Goal: Task Accomplishment & Management: Manage account settings

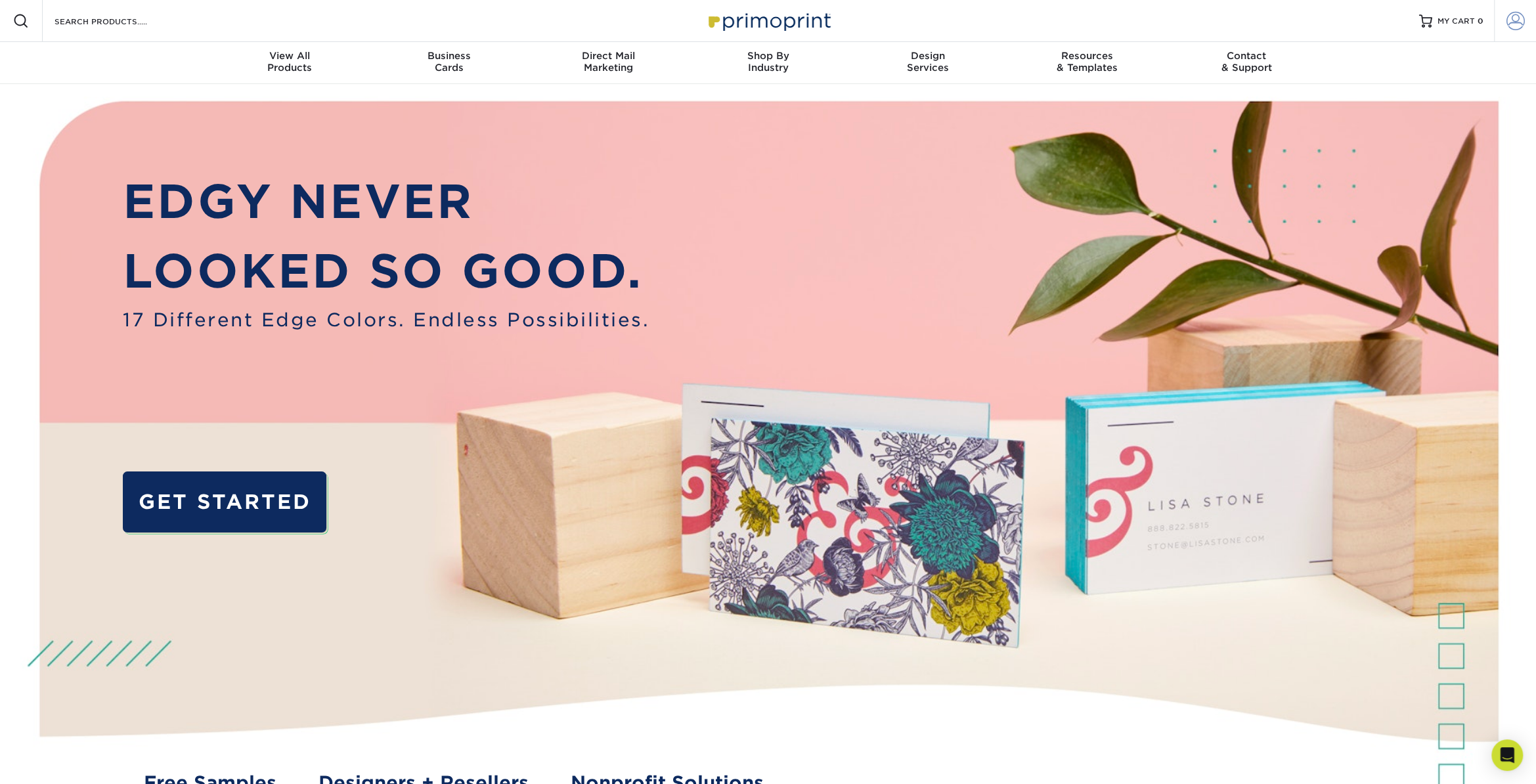
click at [1513, 16] on span at bounding box center [1516, 20] width 18 height 18
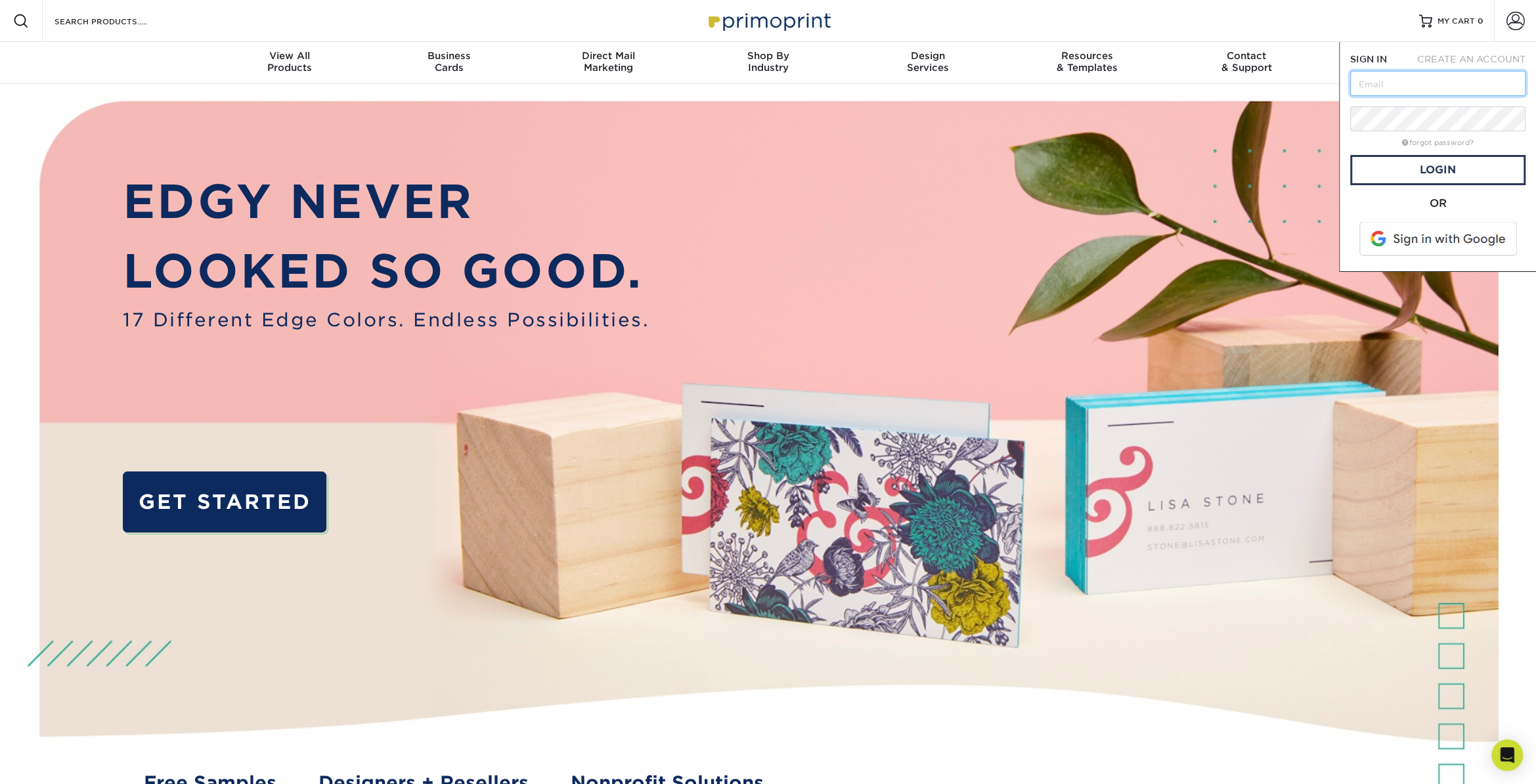
click at [1379, 80] on input "text" at bounding box center [1438, 83] width 175 height 25
type input "[EMAIL_ADDRESS][DOMAIN_NAME]"
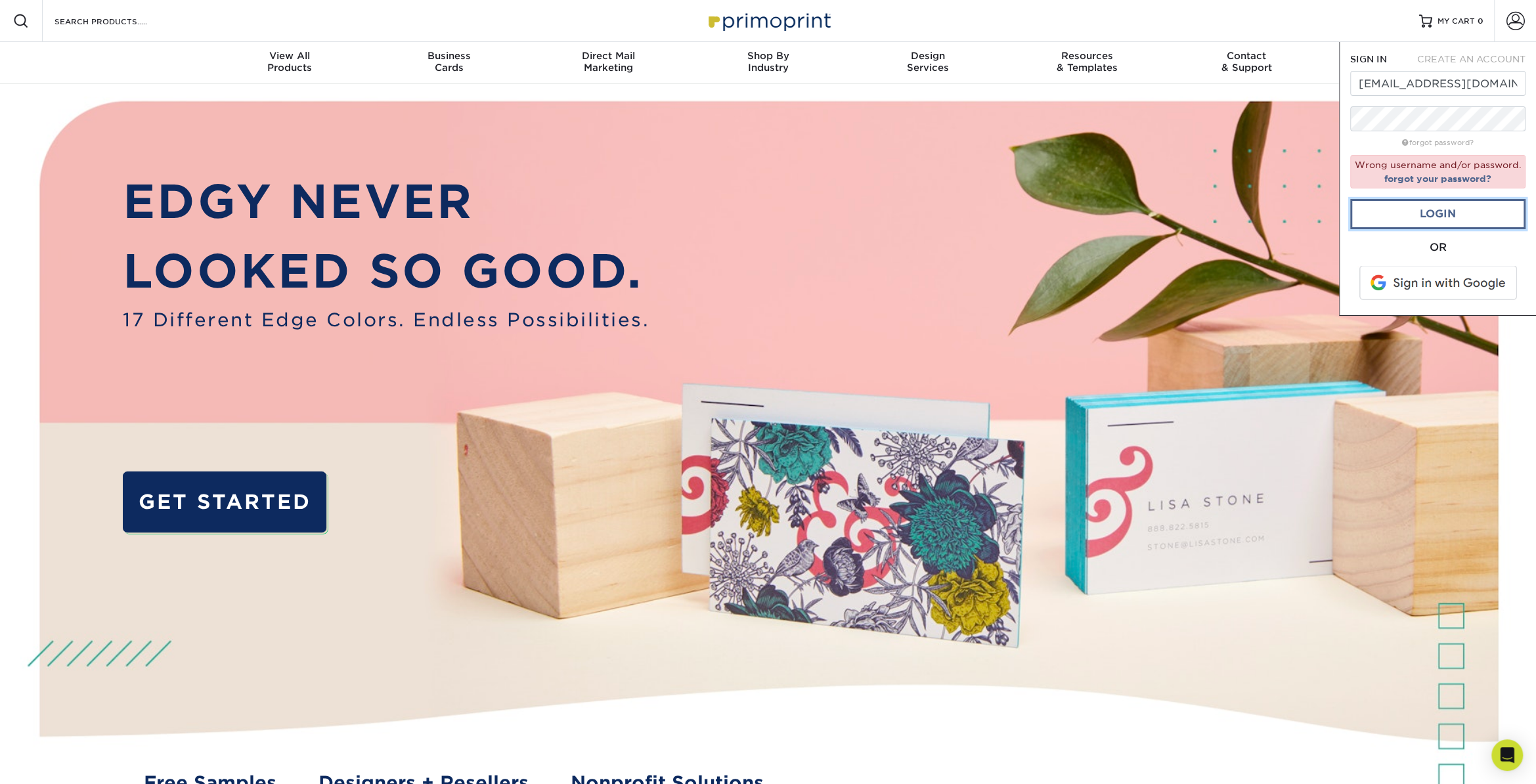
click at [1438, 211] on link "Login" at bounding box center [1438, 214] width 175 height 30
drag, startPoint x: 1472, startPoint y: 84, endPoint x: 1336, endPoint y: 86, distance: 136.0
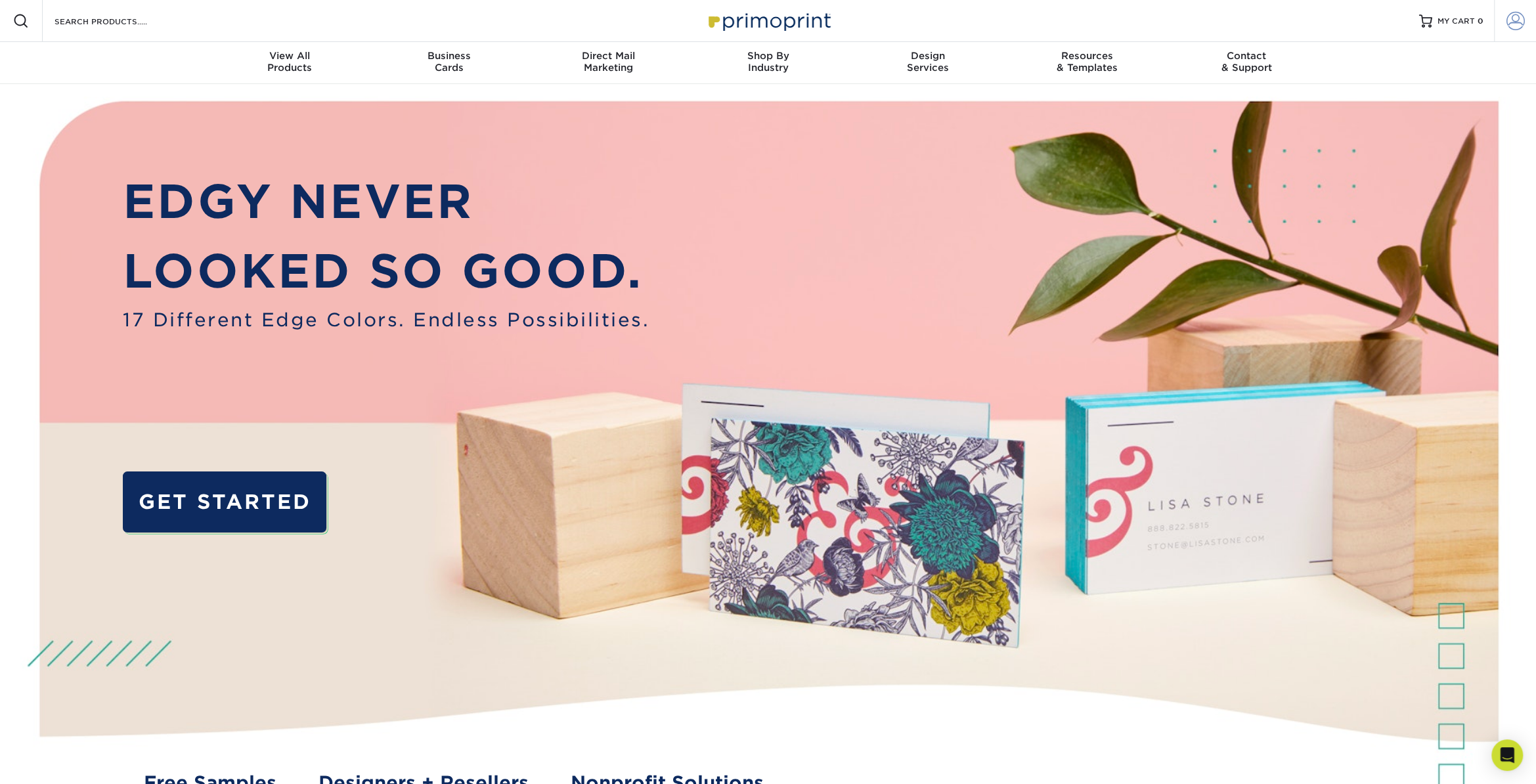
click at [1516, 19] on span at bounding box center [1516, 20] width 18 height 18
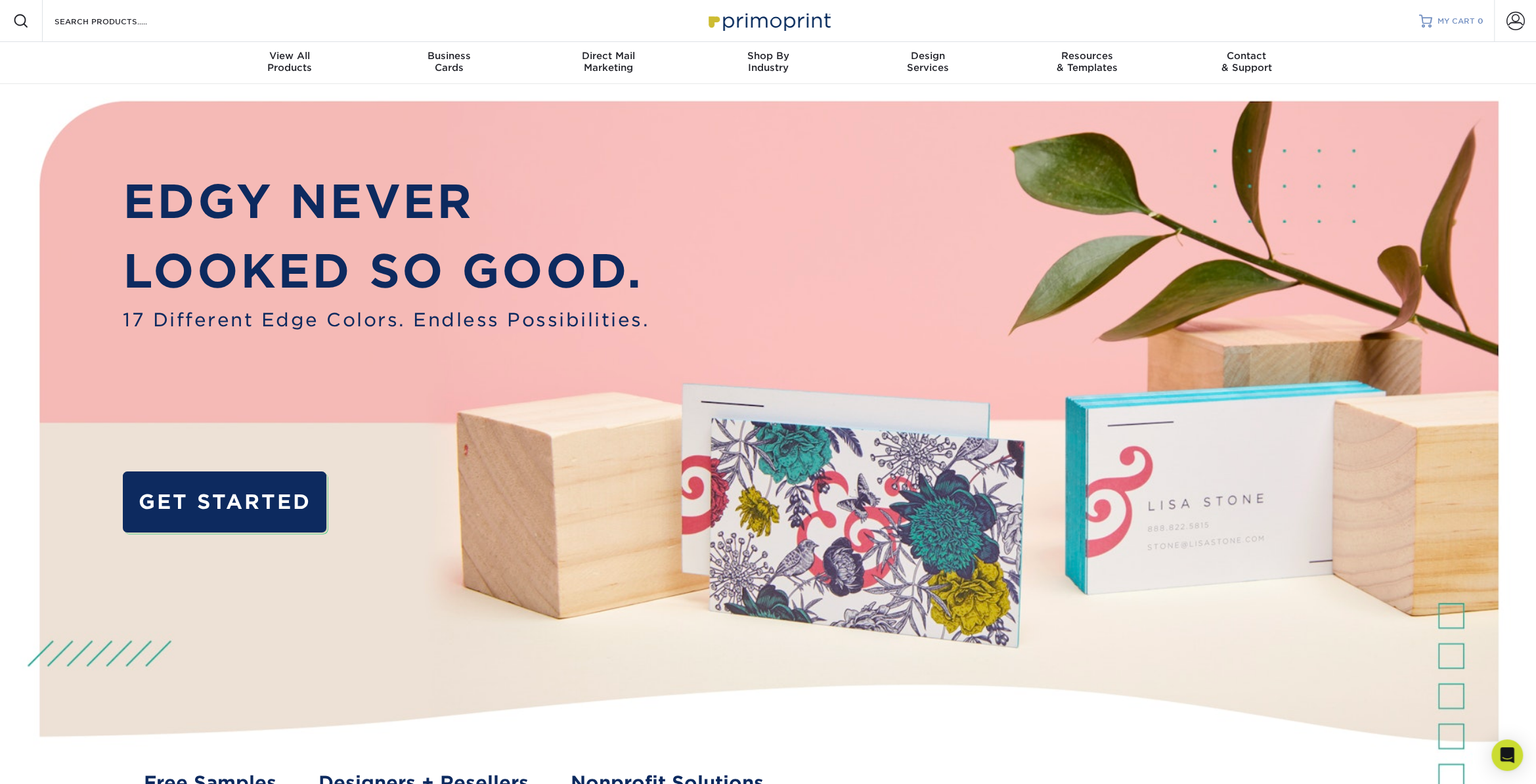
click at [1441, 20] on span "MY CART" at bounding box center [1457, 21] width 38 height 11
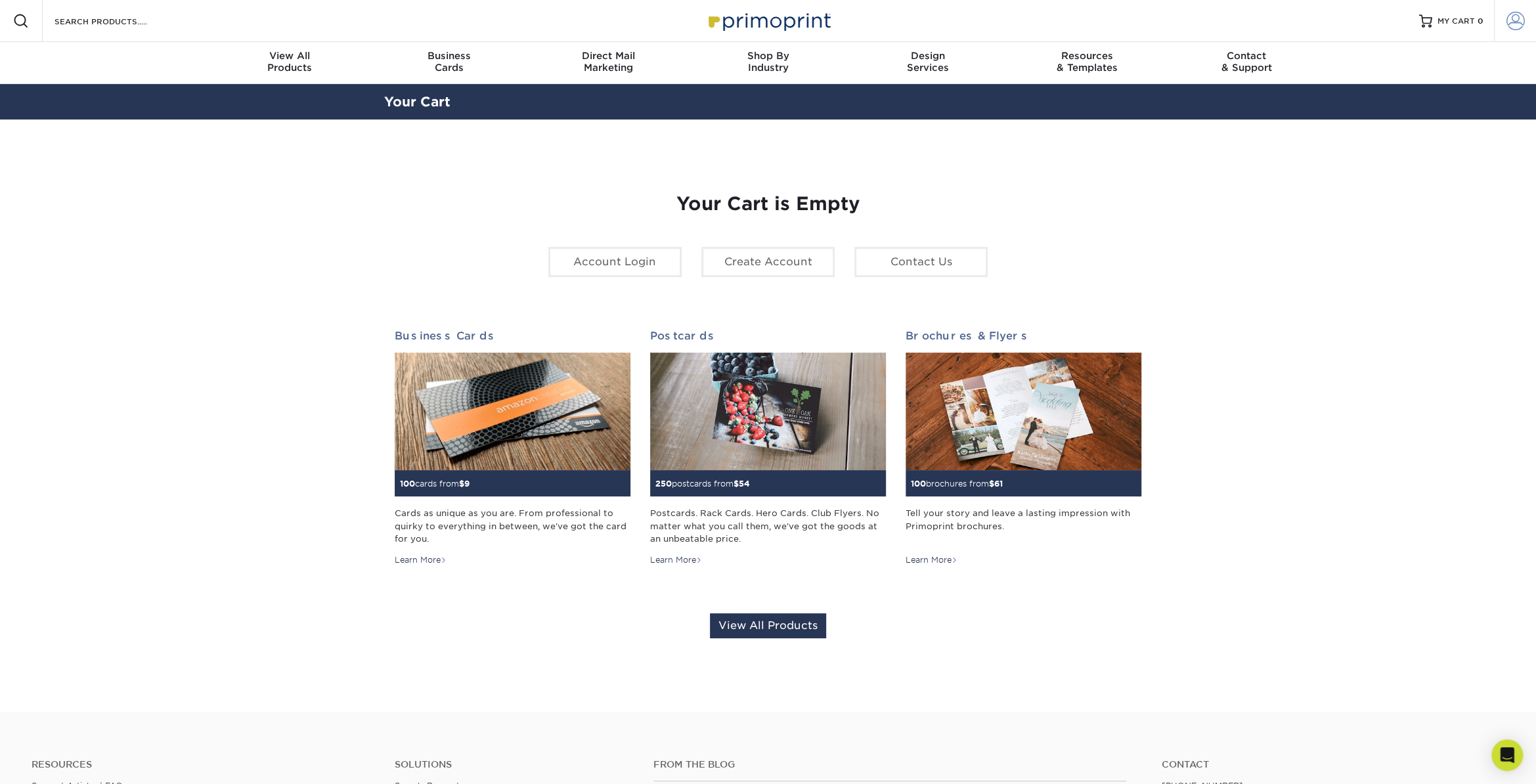
type input "[EMAIL_ADDRESS][DOMAIN_NAME]"
click at [1518, 20] on span at bounding box center [1516, 20] width 18 height 18
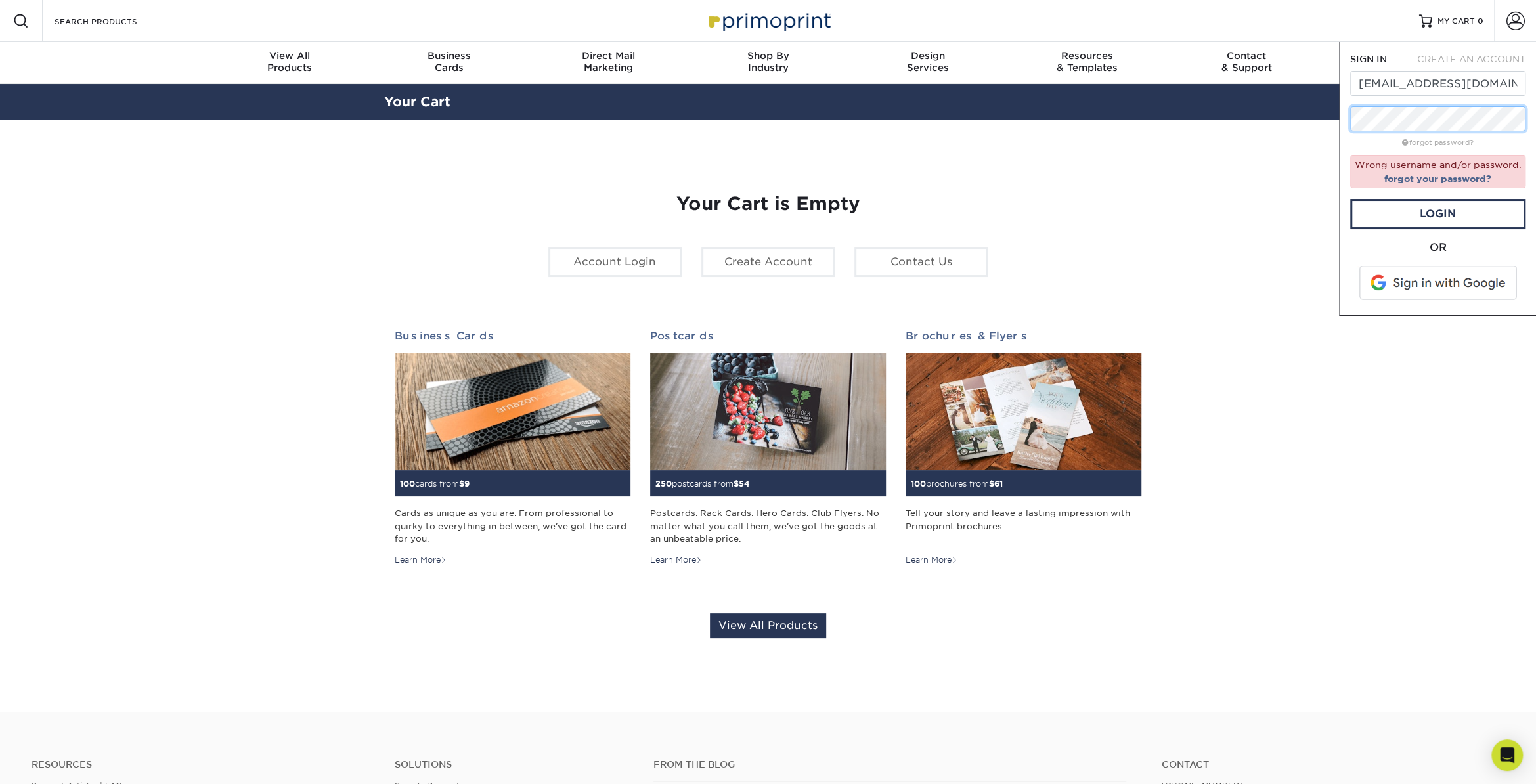
click at [1296, 122] on div "Resources Menu Search Products Account SIGN IN CREATE AN ACCOUNT [EMAIL_ADDRESS…" at bounding box center [768, 548] width 1536 height 1096
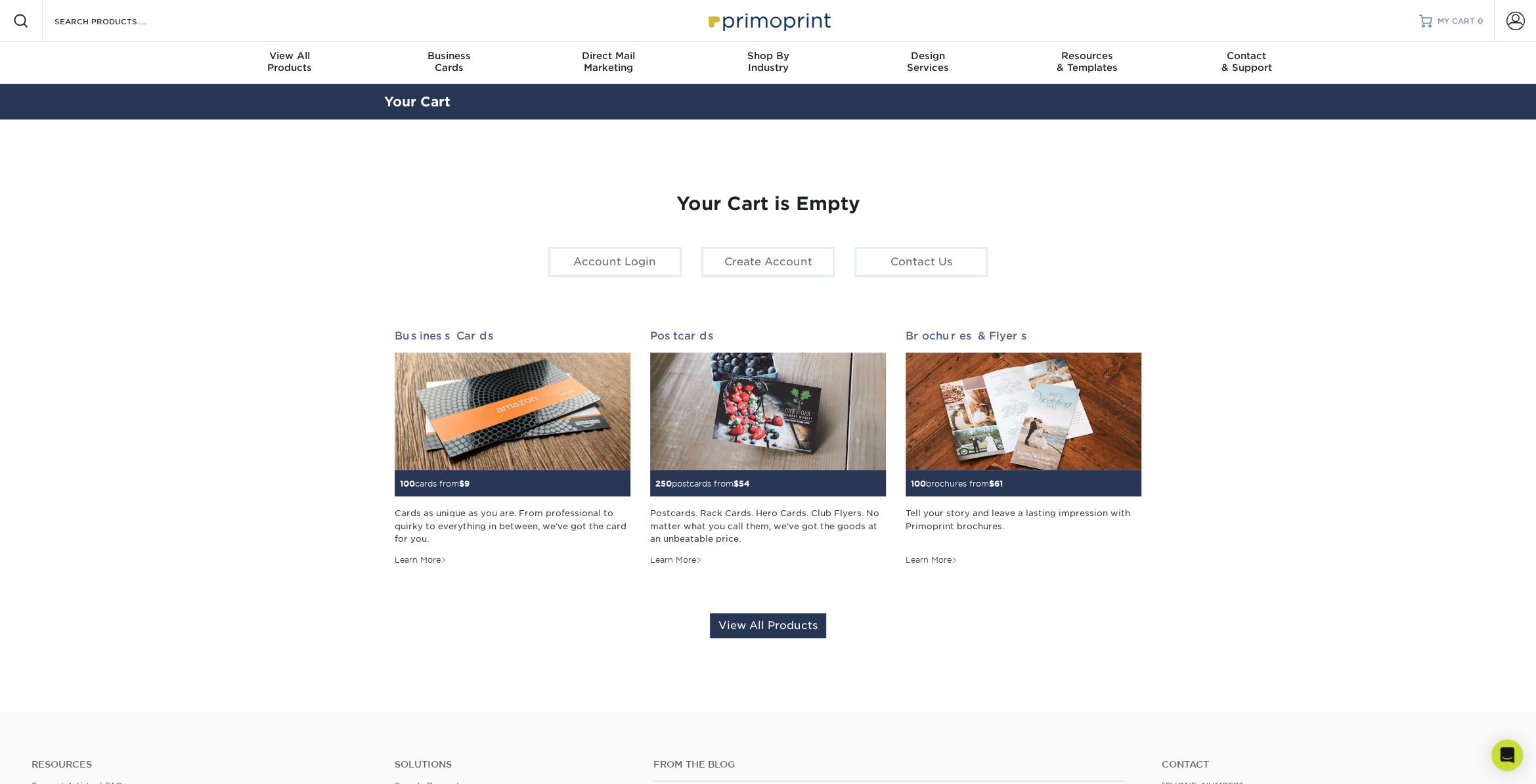
click at [1459, 19] on span "MY CART" at bounding box center [1457, 21] width 38 height 11
type input "kathyd@embryo.net"
click at [1516, 19] on span at bounding box center [1516, 20] width 18 height 18
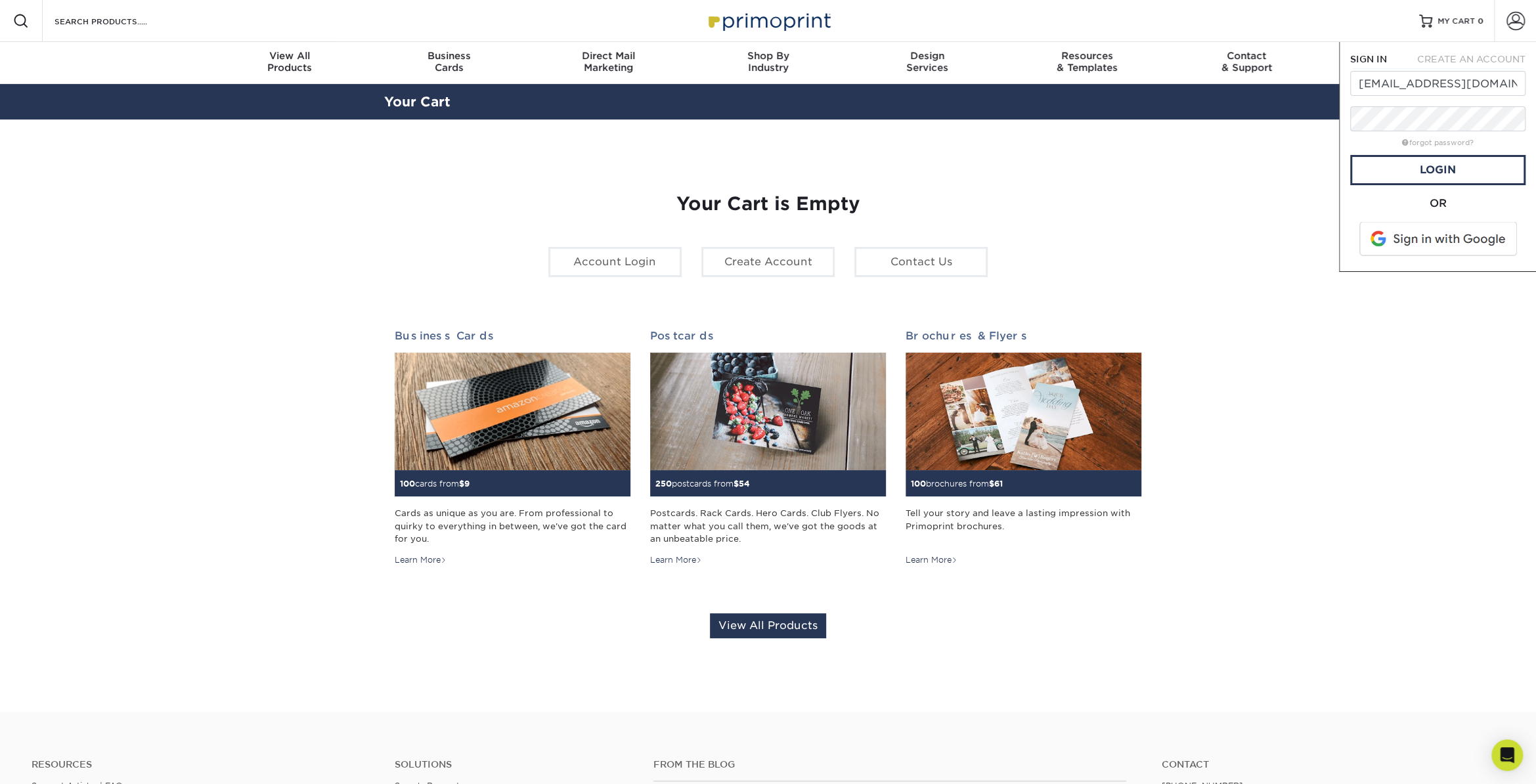
click at [1259, 185] on section "YOUR CART Empty Cart Your Cart is Empty Account Login Create Account Contact Us…" at bounding box center [768, 416] width 1536 height 592
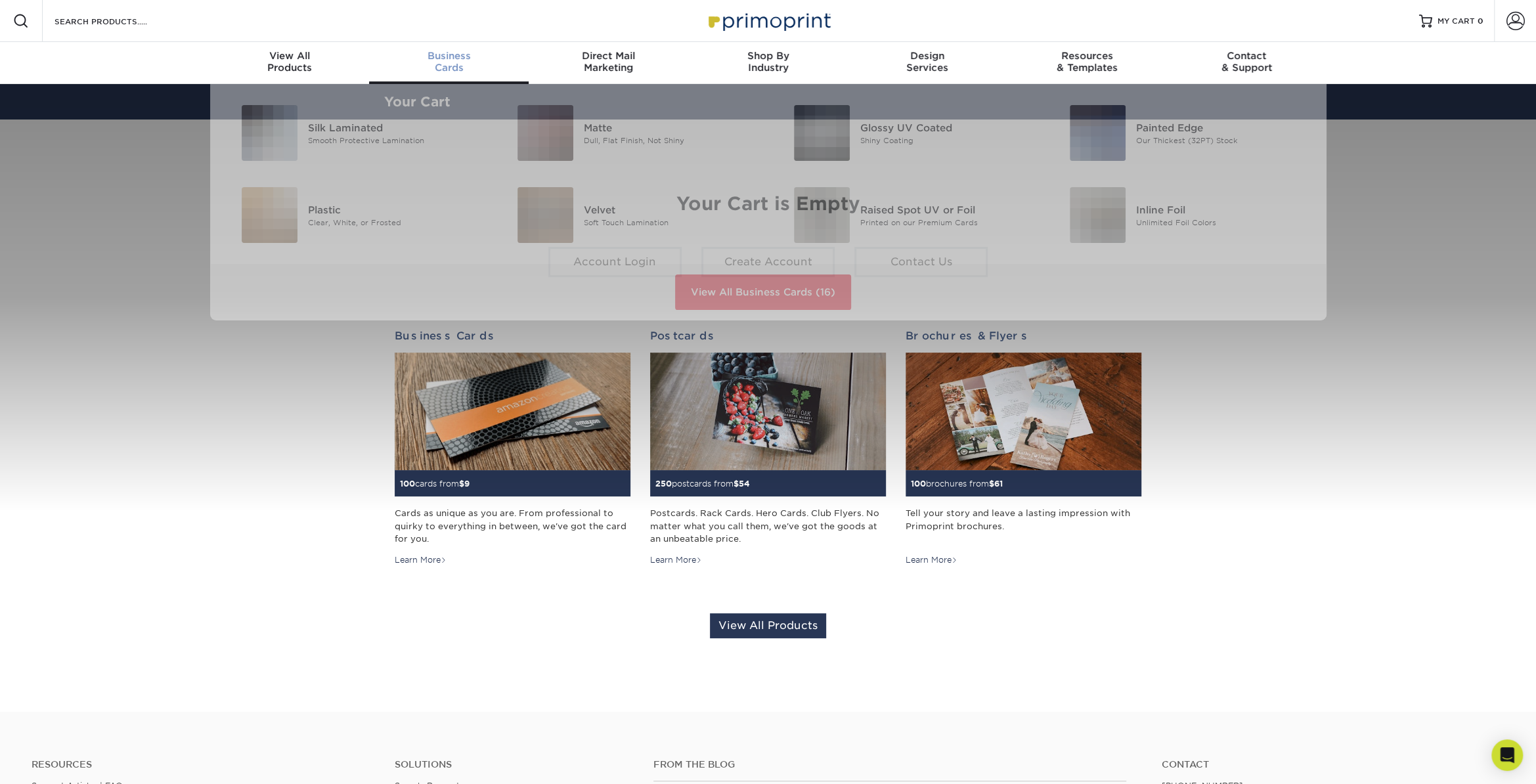
click at [457, 48] on link "Business Cards" at bounding box center [449, 64] width 159 height 42
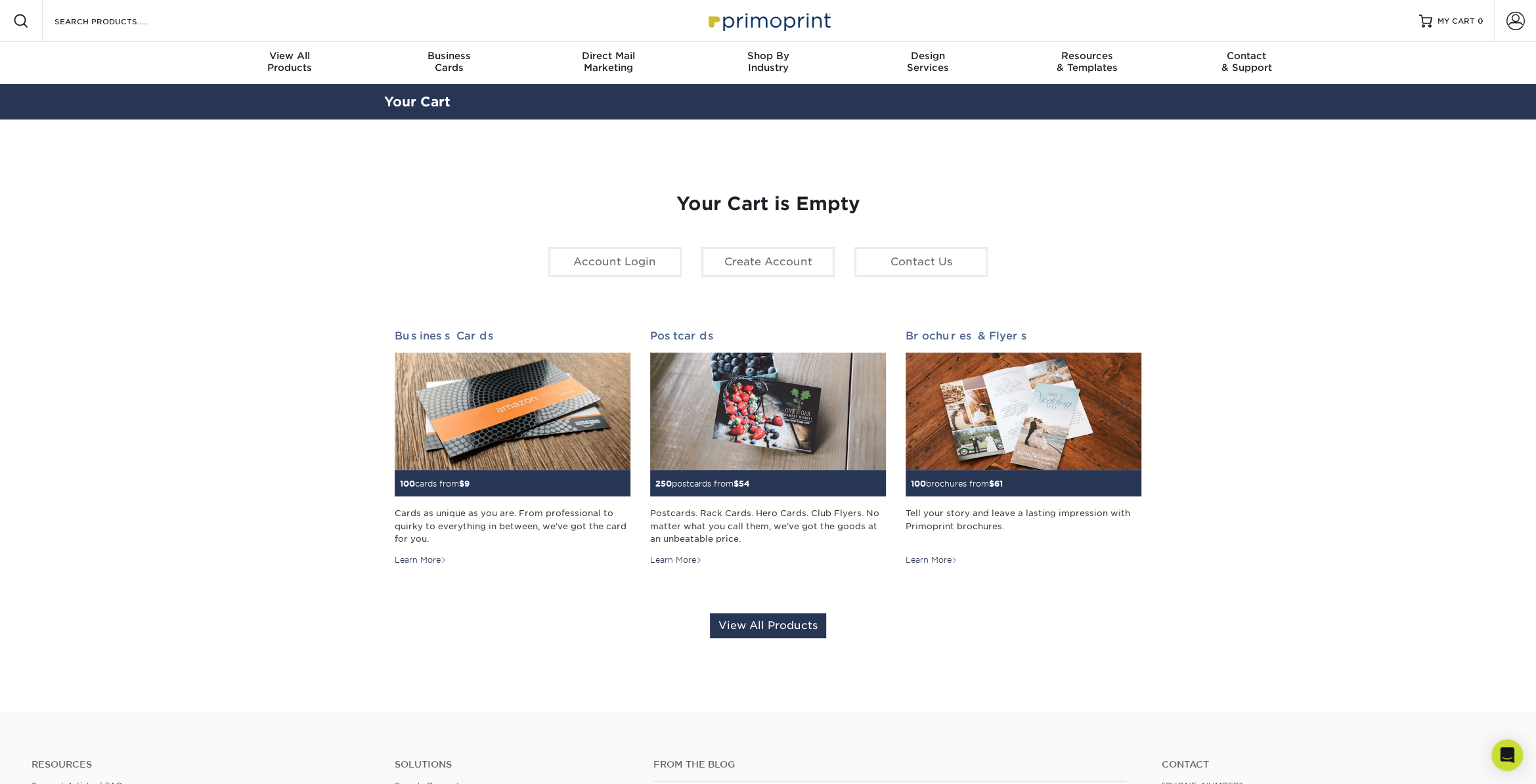
click at [1268, 406] on section "YOUR CART Empty Cart Your Cart is Empty Account Login Create Account Contact Us…" at bounding box center [768, 416] width 1536 height 592
click at [1527, 16] on link "Account" at bounding box center [1516, 21] width 42 height 42
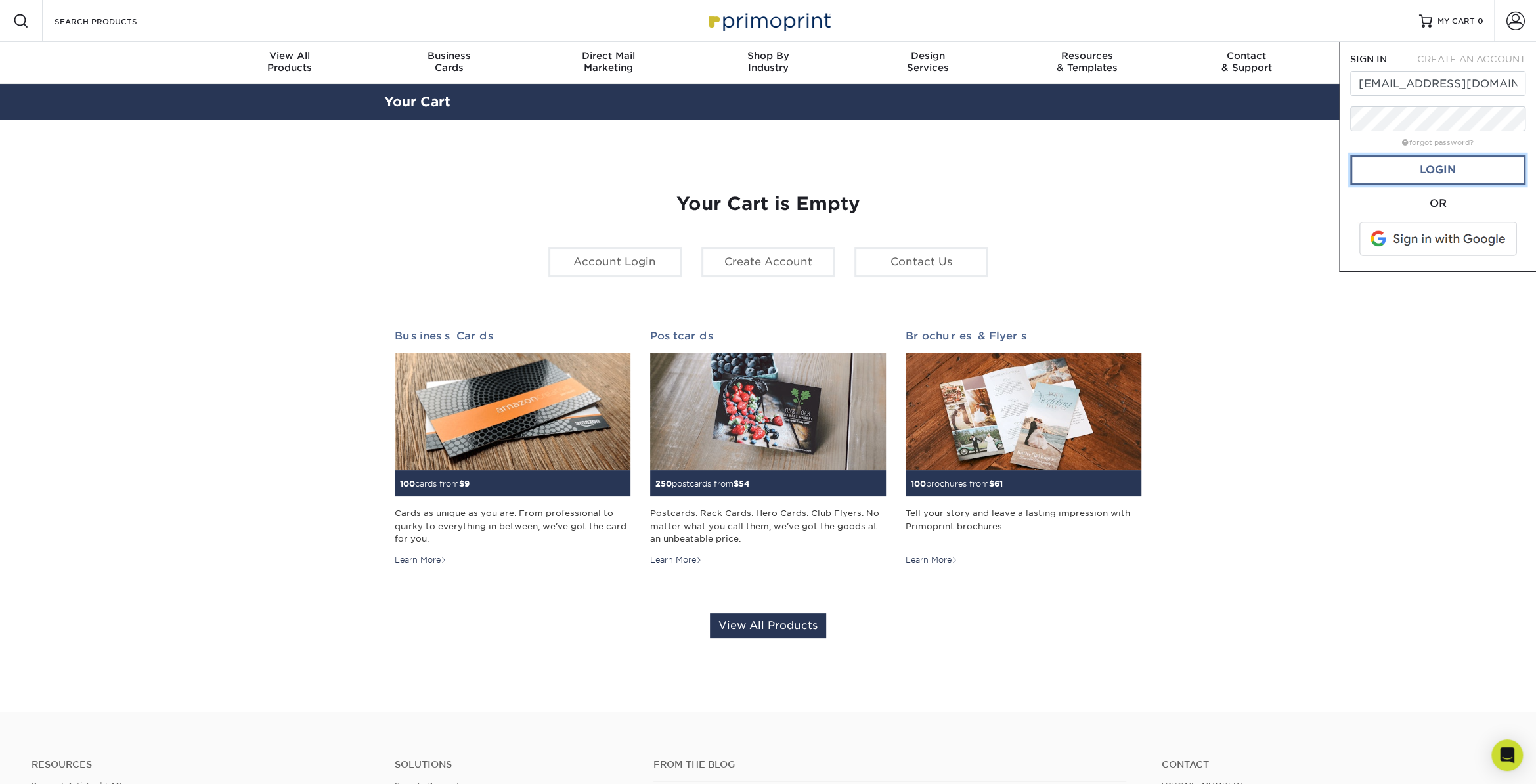
click at [1432, 167] on link "Login" at bounding box center [1438, 170] width 175 height 30
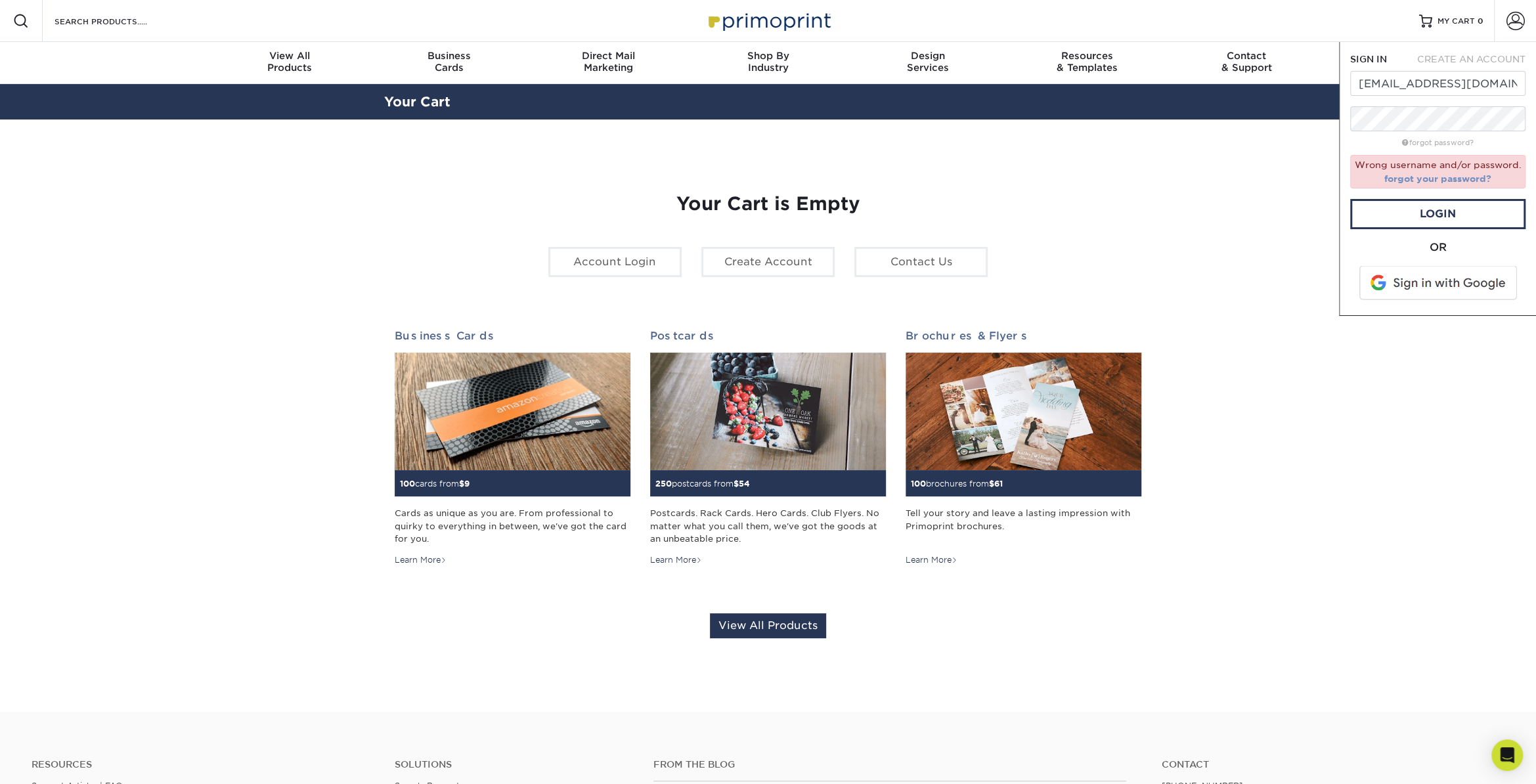
click at [1432, 178] on link "forgot your password?" at bounding box center [1438, 178] width 107 height 10
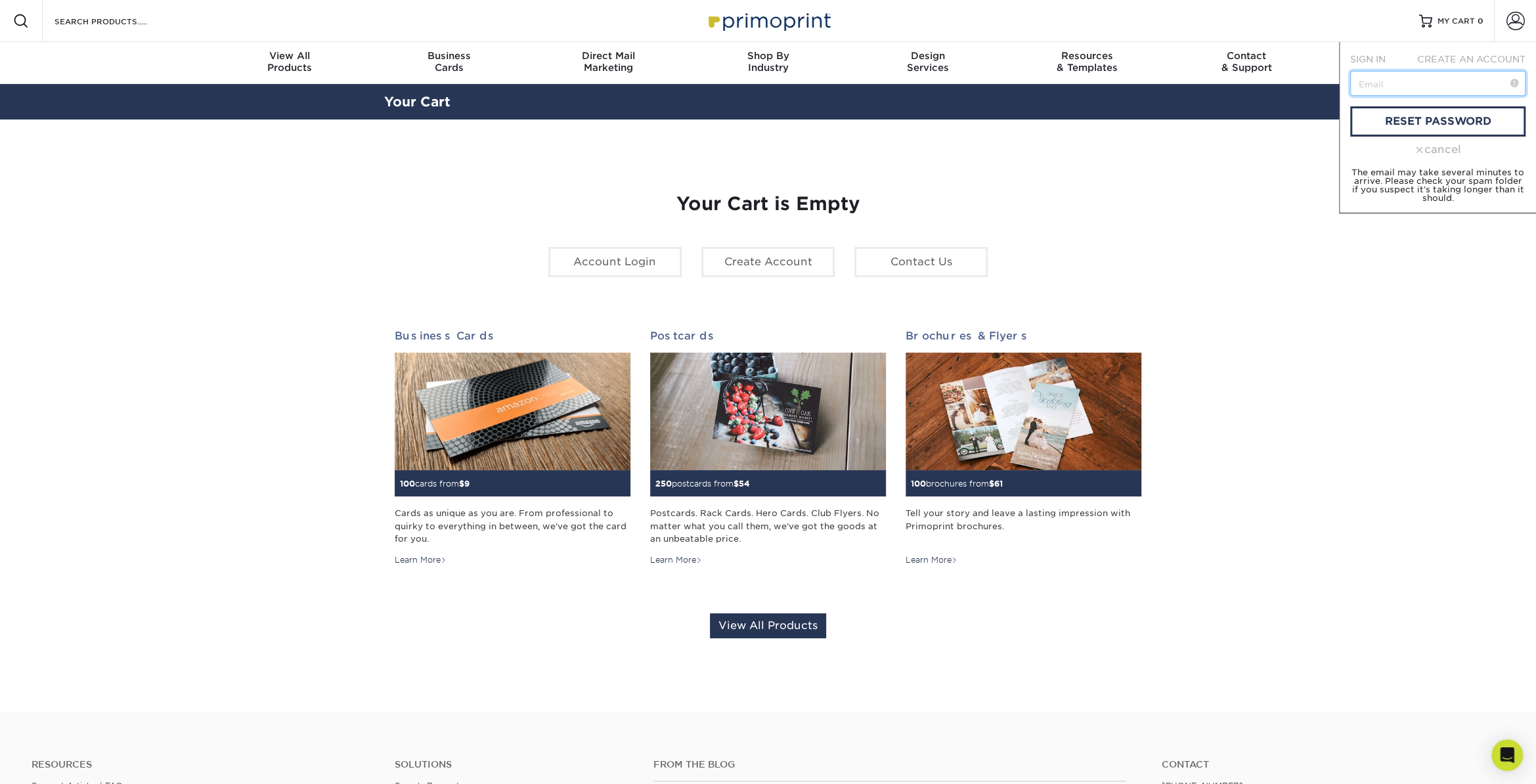
click at [1375, 78] on input "text" at bounding box center [1438, 83] width 175 height 25
type input "[EMAIL_ADDRESS][DOMAIN_NAME]"
click at [1415, 122] on link "reset password" at bounding box center [1438, 121] width 175 height 30
